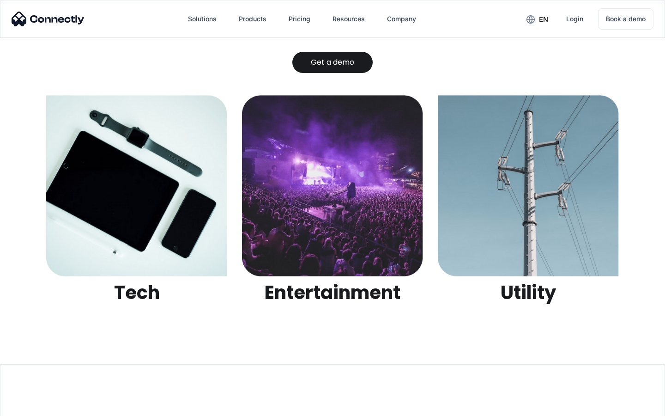
scroll to position [2914, 0]
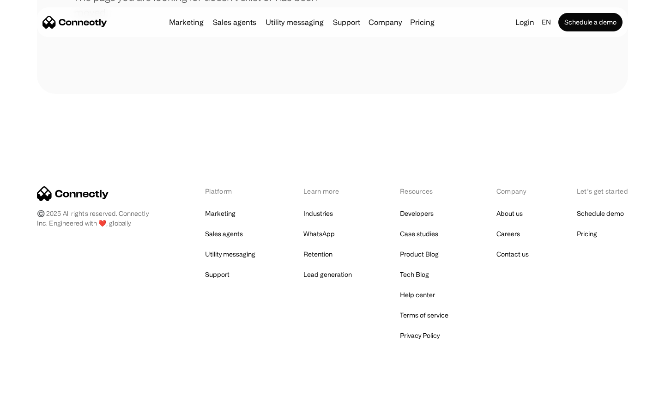
scroll to position [169, 0]
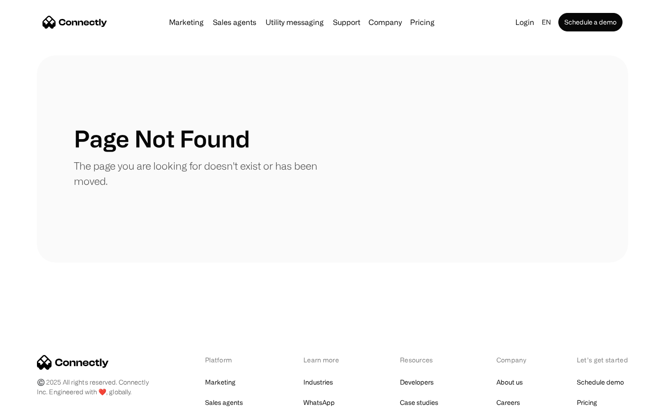
scroll to position [169, 0]
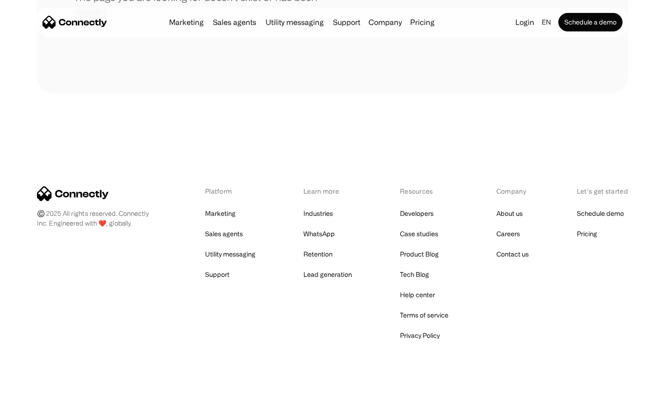
scroll to position [169, 0]
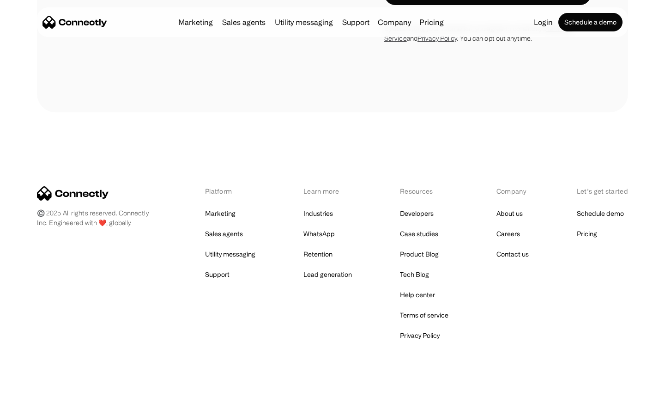
scroll to position [850, 0]
